Goal: Task Accomplishment & Management: Use online tool/utility

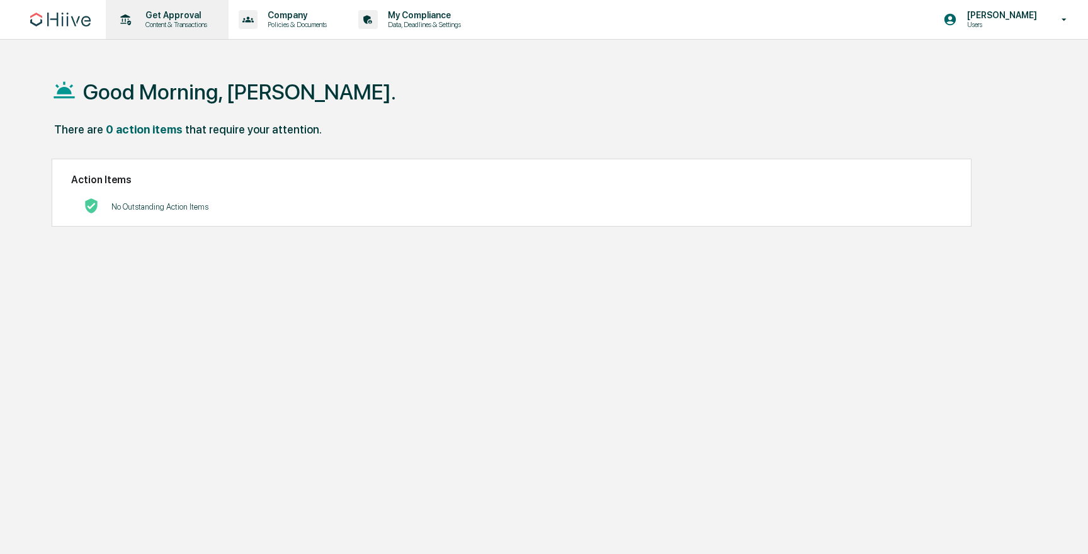
click at [194, 20] on p "Content & Transactions" at bounding box center [174, 24] width 78 height 9
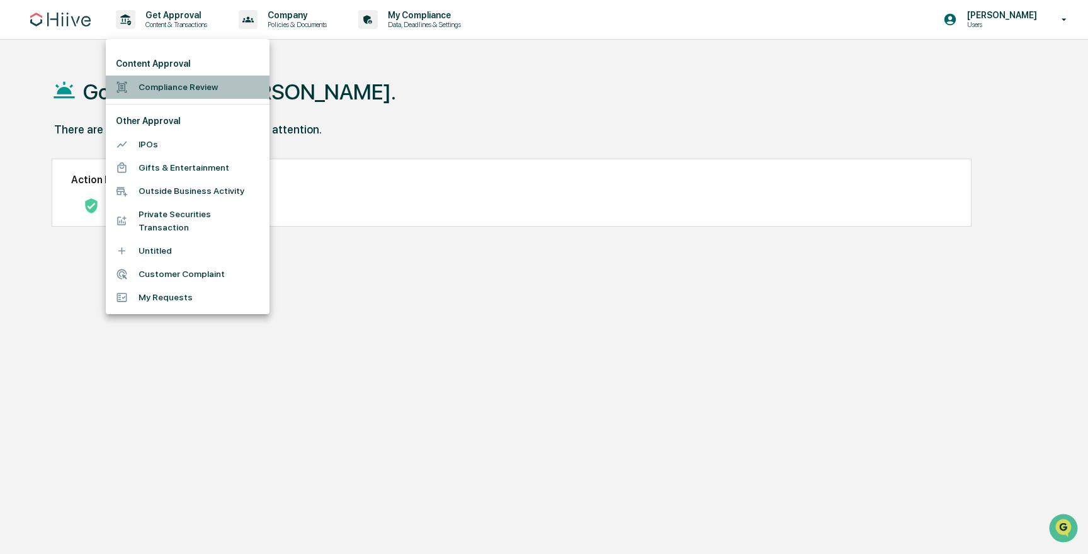
click at [184, 79] on li "Compliance Review" at bounding box center [188, 87] width 164 height 23
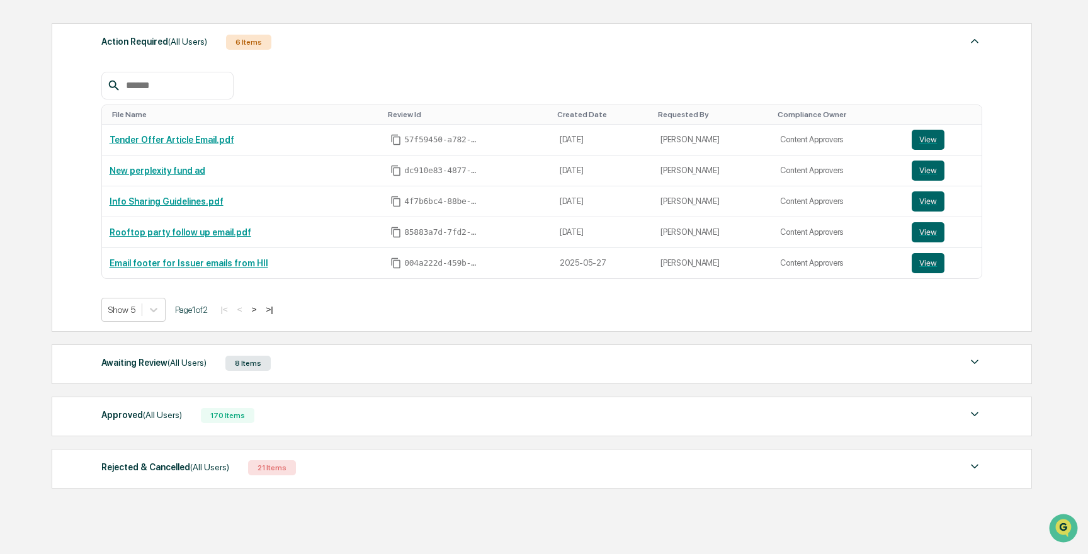
scroll to position [208, 0]
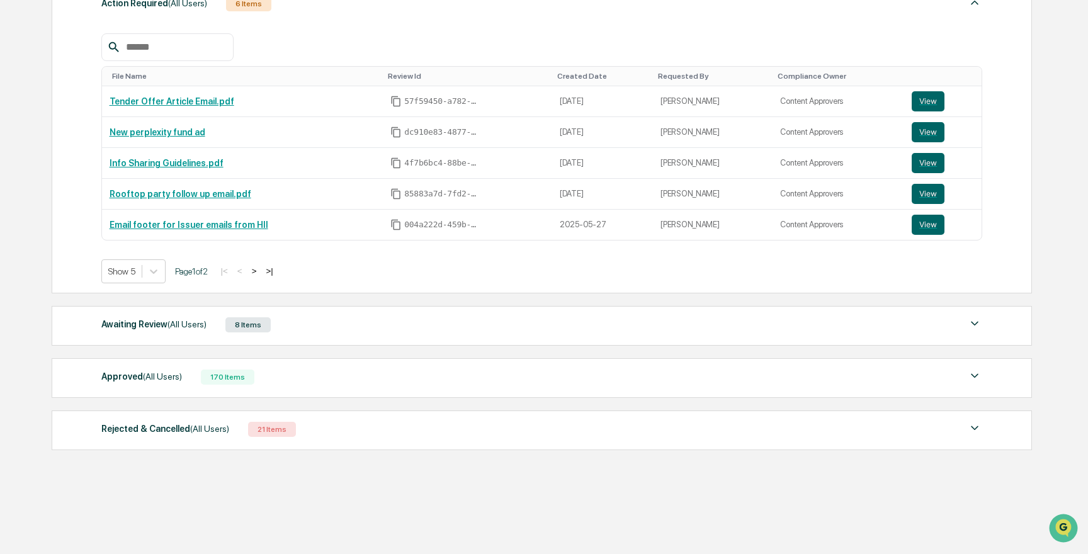
click at [300, 331] on div "Awaiting Review (All Users) 8 Items" at bounding box center [541, 325] width 881 height 18
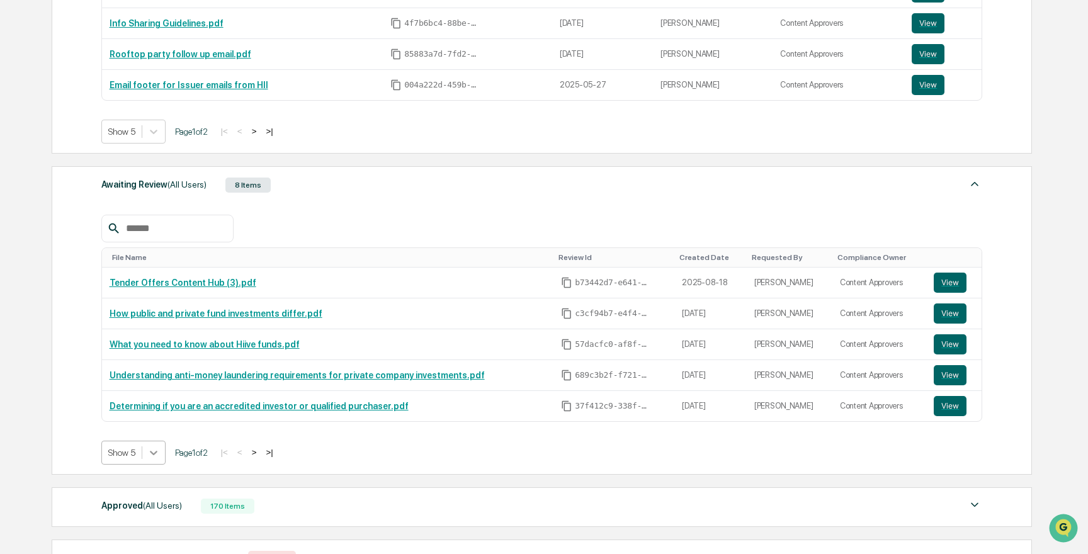
scroll to position [376, 0]
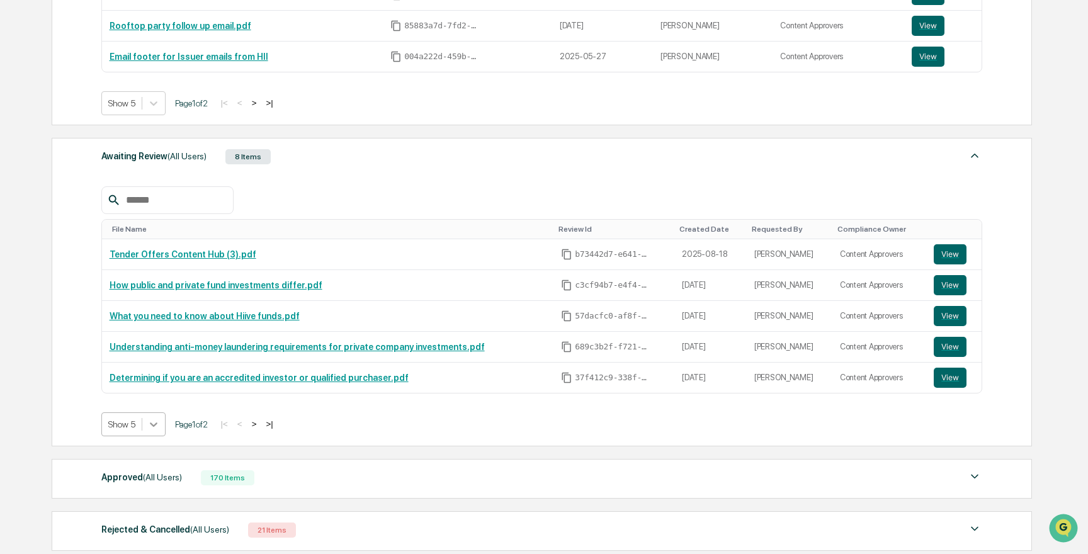
click at [161, 455] on body "Get Approval Content & Transactions Company Policies & Documents My Compliance …" at bounding box center [544, 139] width 1088 height 1031
click at [147, 476] on div "Show 10" at bounding box center [134, 475] width 67 height 20
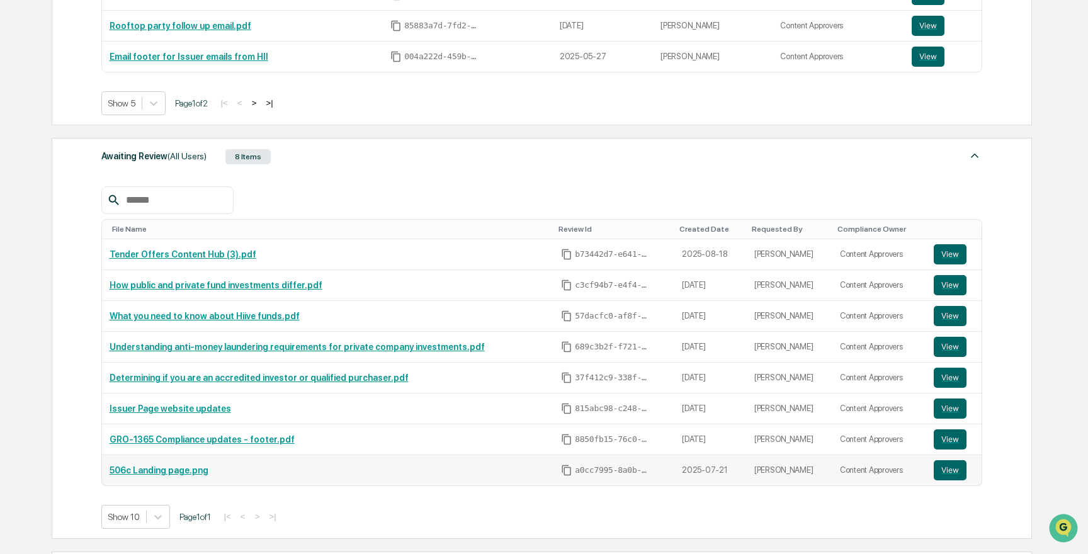
click at [193, 478] on td "506c Landing page.png" at bounding box center [328, 470] width 452 height 30
click at [204, 474] on link "506c Landing page.png" at bounding box center [159, 470] width 99 height 10
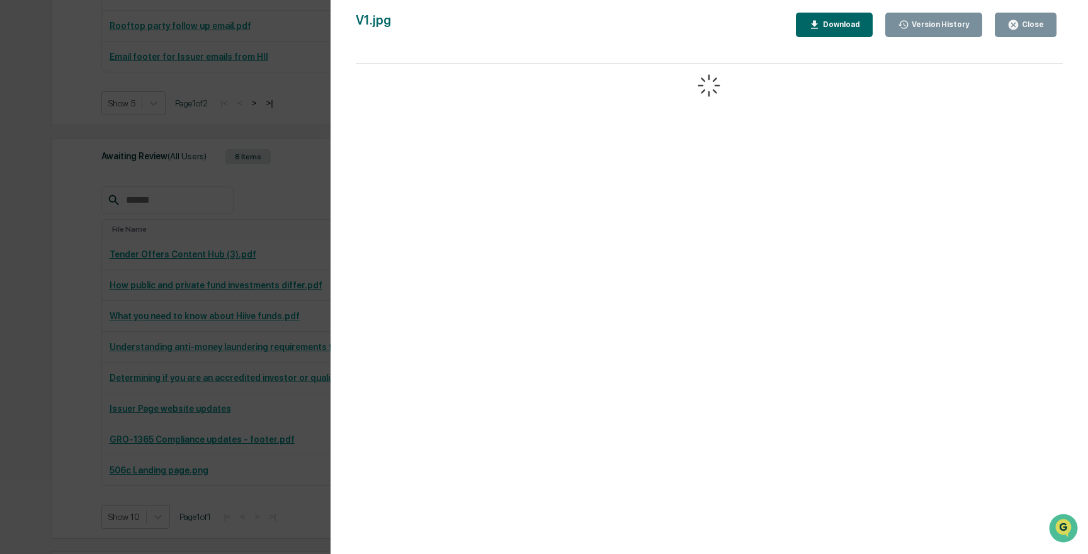
click at [257, 200] on div "Version History [DATE] 06:05 PM [PERSON_NAME] [DATE] 03:54 PM [PERSON_NAME] V1.…" at bounding box center [544, 277] width 1088 height 554
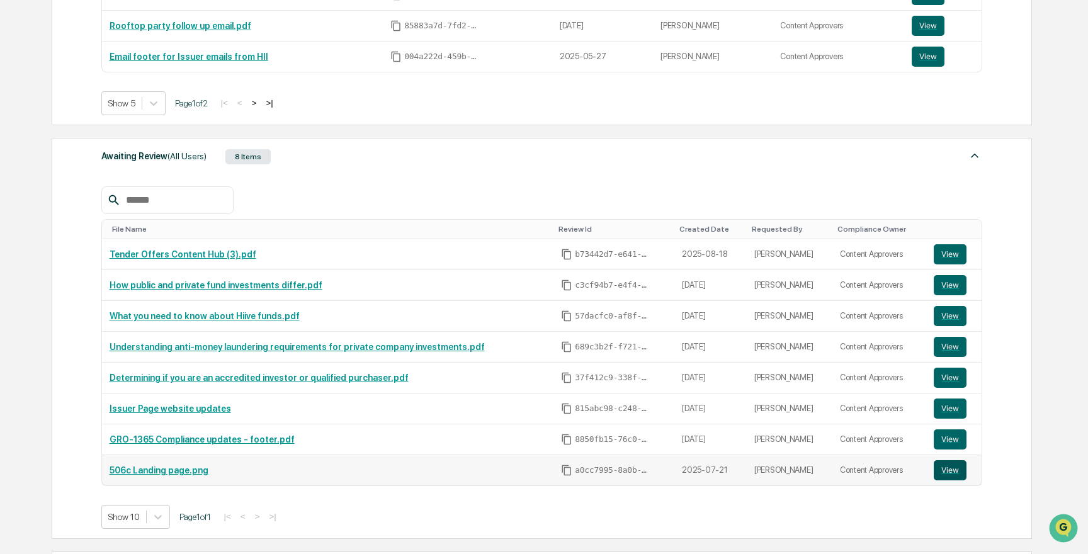
click at [956, 470] on button "View" at bounding box center [950, 470] width 33 height 20
